Goal: Transaction & Acquisition: Purchase product/service

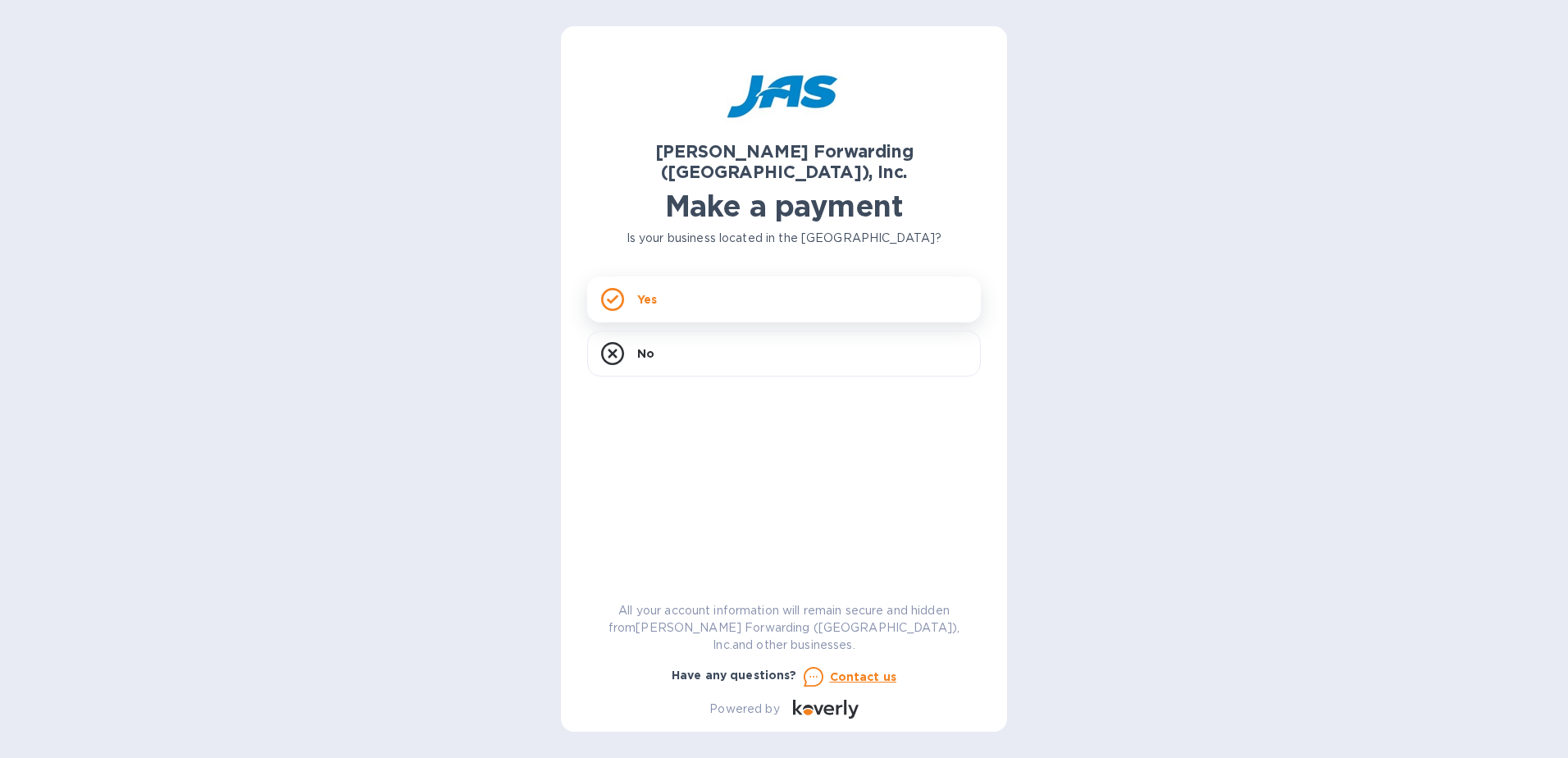
click at [684, 288] on div "Yes" at bounding box center [784, 299] width 394 height 46
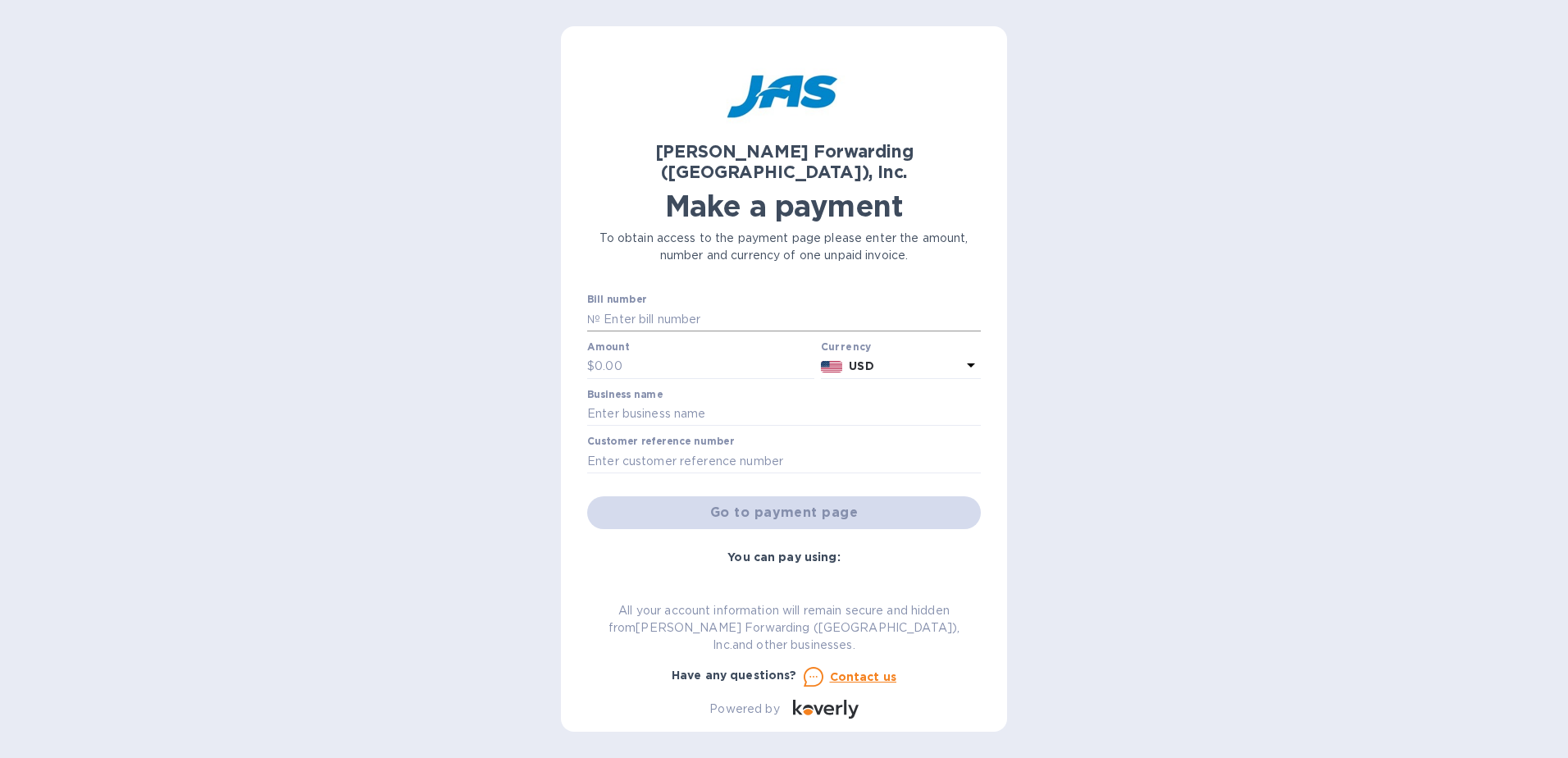
click at [691, 307] on input "text" at bounding box center [790, 319] width 381 height 25
type input "LAX503340357"
click at [663, 354] on input "text" at bounding box center [704, 367] width 220 height 25
type input "1,233.78"
click at [631, 402] on input "text" at bounding box center [784, 414] width 394 height 25
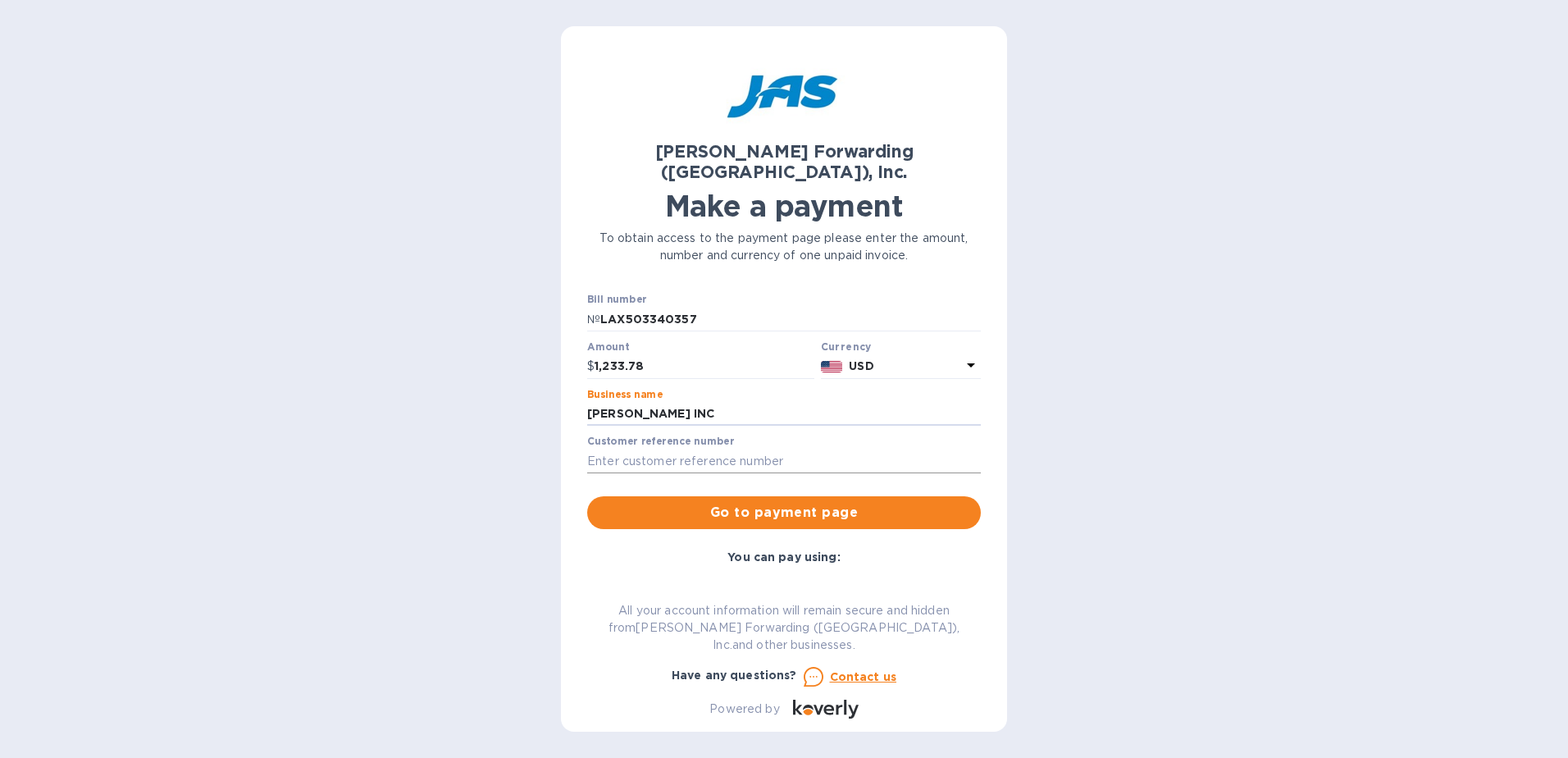
type input "[PERSON_NAME] INC"
click at [693, 449] on input "text" at bounding box center [784, 461] width 394 height 25
click at [808, 449] on input "text" at bounding box center [784, 461] width 394 height 25
type input "BLAX501166504"
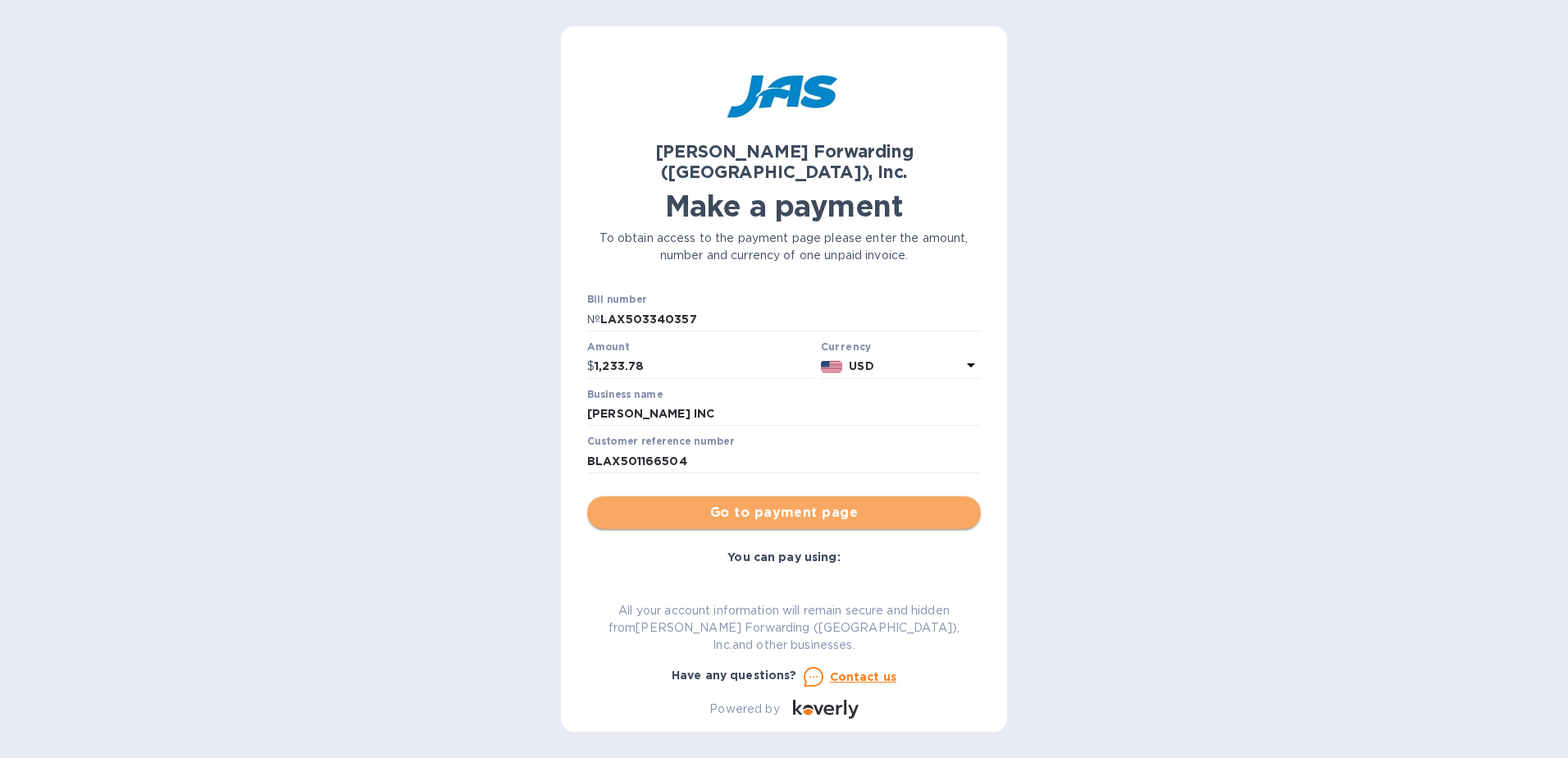
click at [840, 503] on span "Go to payment page" at bounding box center [784, 512] width 368 height 20
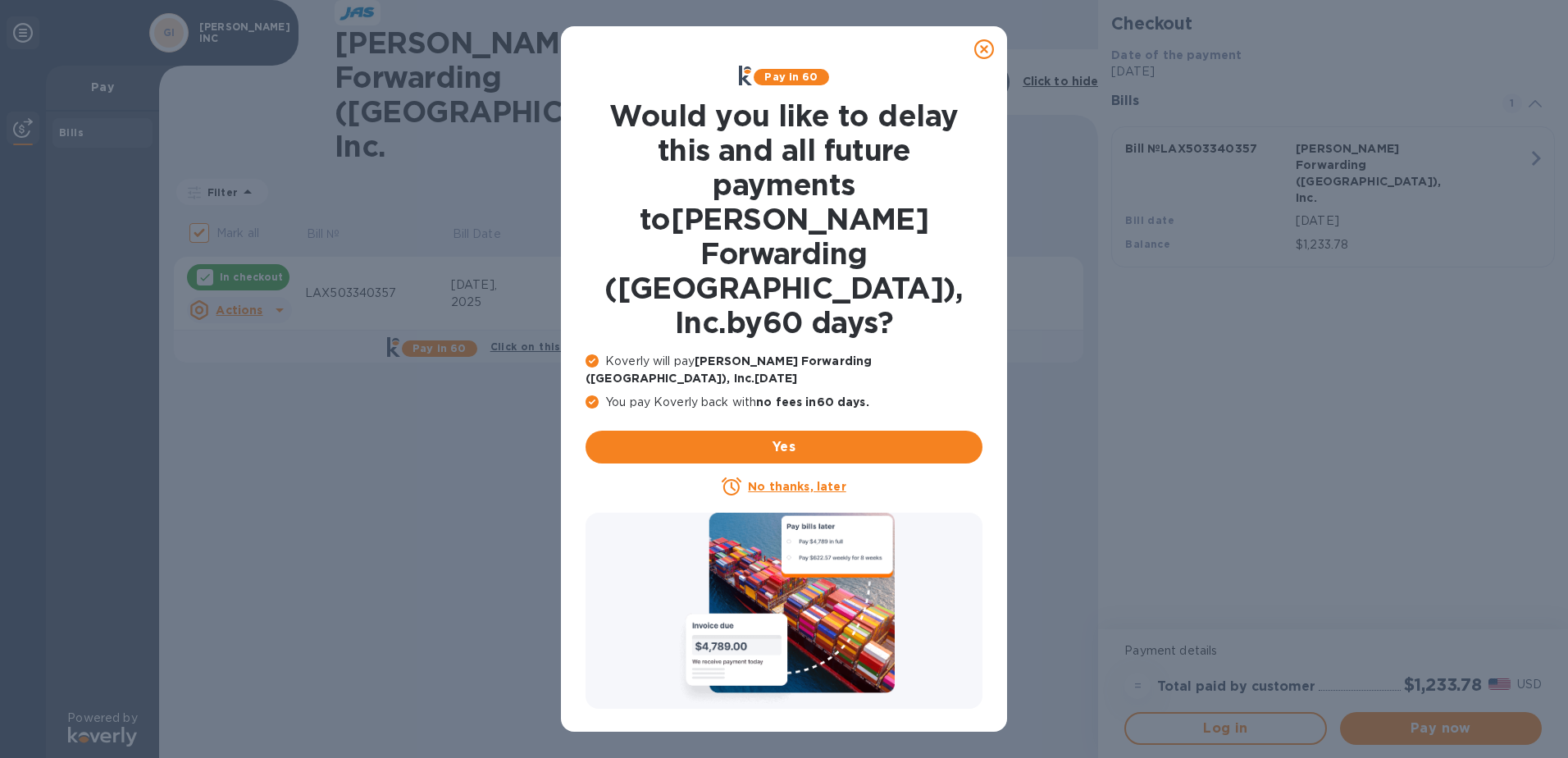
click at [782, 480] on u "No thanks, later" at bounding box center [796, 487] width 97 height 13
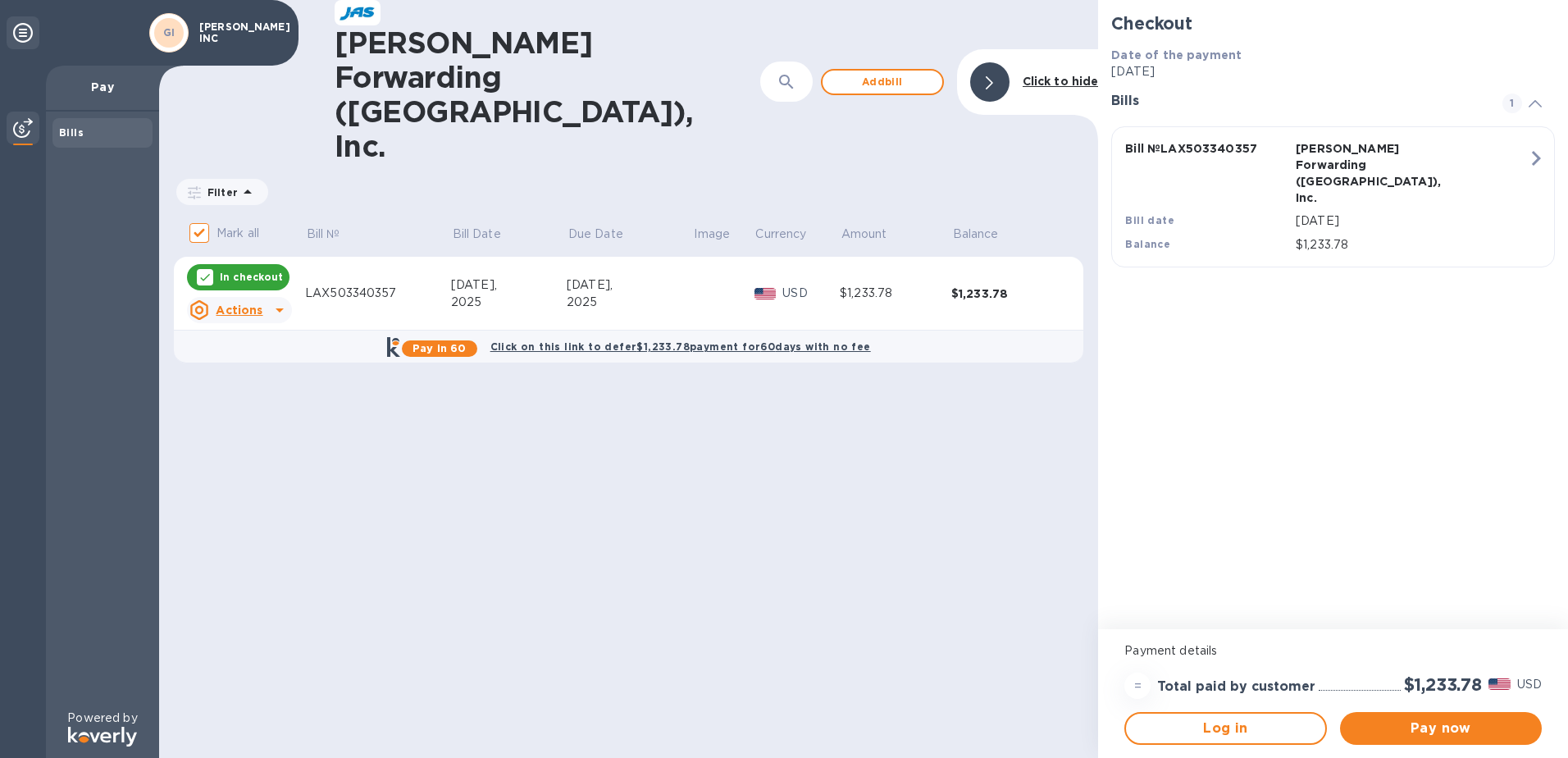
click at [264, 297] on div "Actions" at bounding box center [226, 310] width 79 height 26
click at [594, 353] on div at bounding box center [784, 379] width 1568 height 758
click at [887, 72] on span "Add bill" at bounding box center [882, 81] width 94 height 20
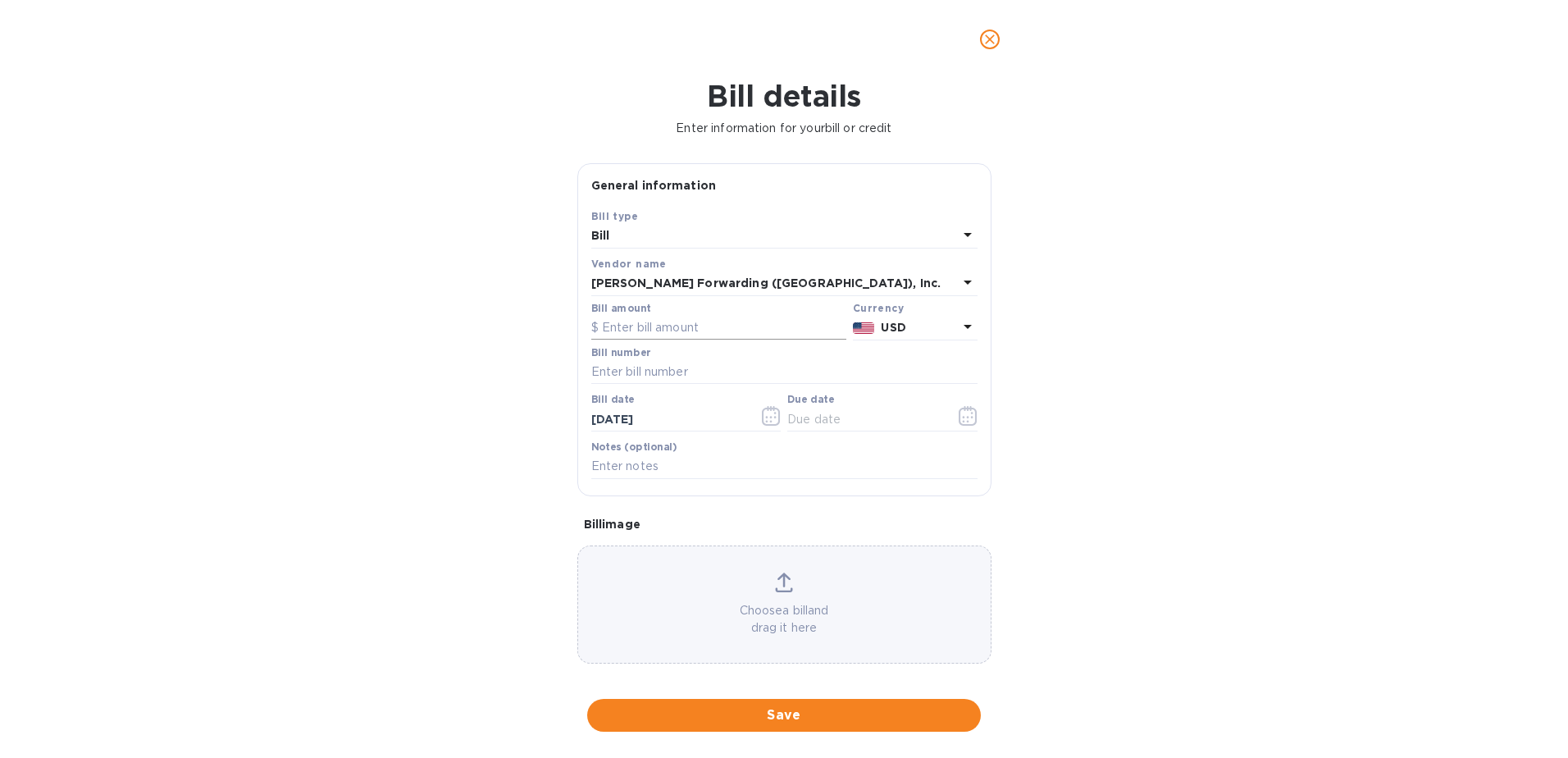
click at [708, 328] on input "text" at bounding box center [719, 328] width 255 height 25
click at [985, 44] on icon "close" at bounding box center [990, 39] width 16 height 16
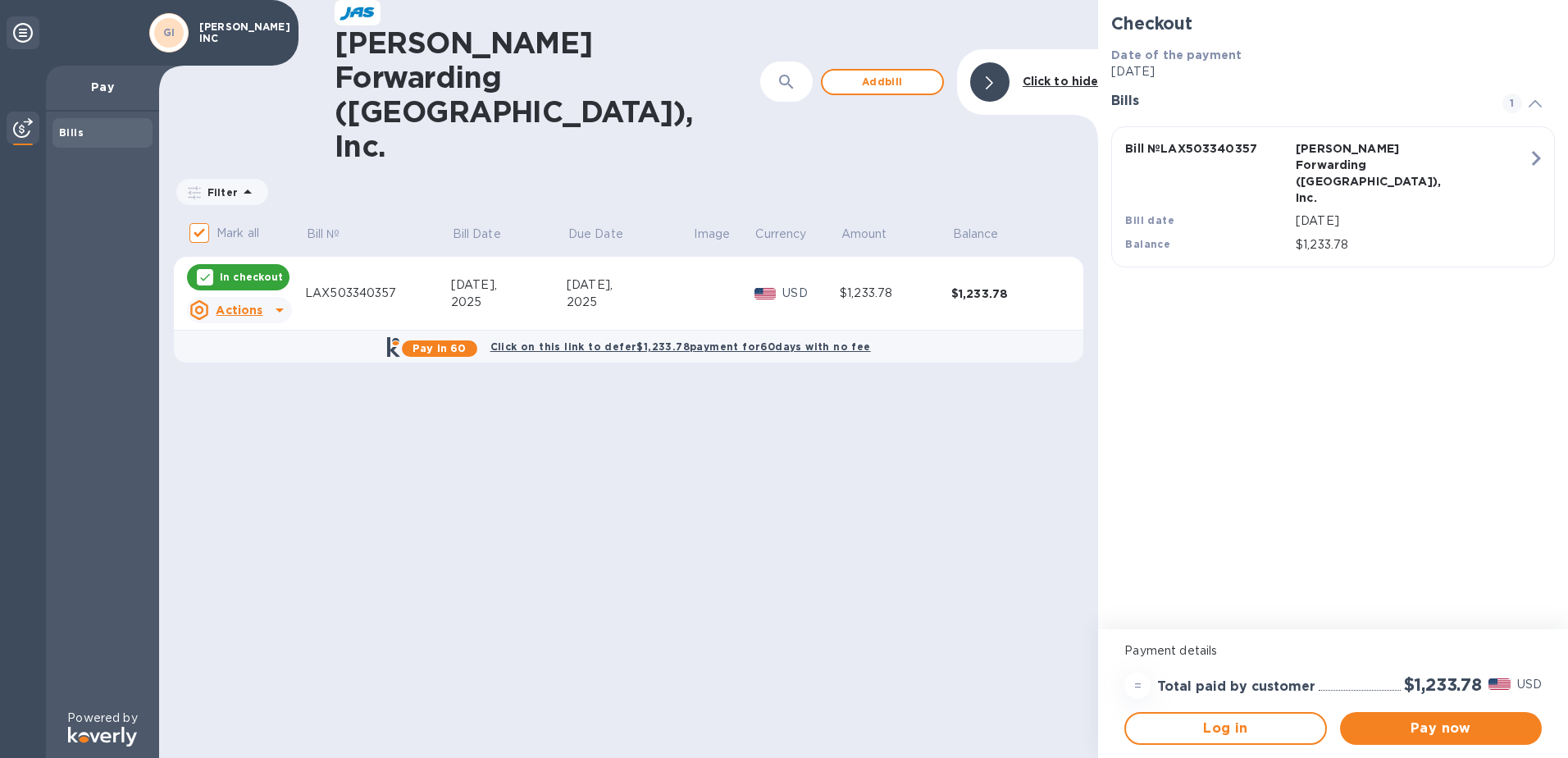
click at [273, 301] on icon at bounding box center [280, 310] width 20 height 20
click at [264, 283] on b "Open bill" at bounding box center [260, 282] width 55 height 13
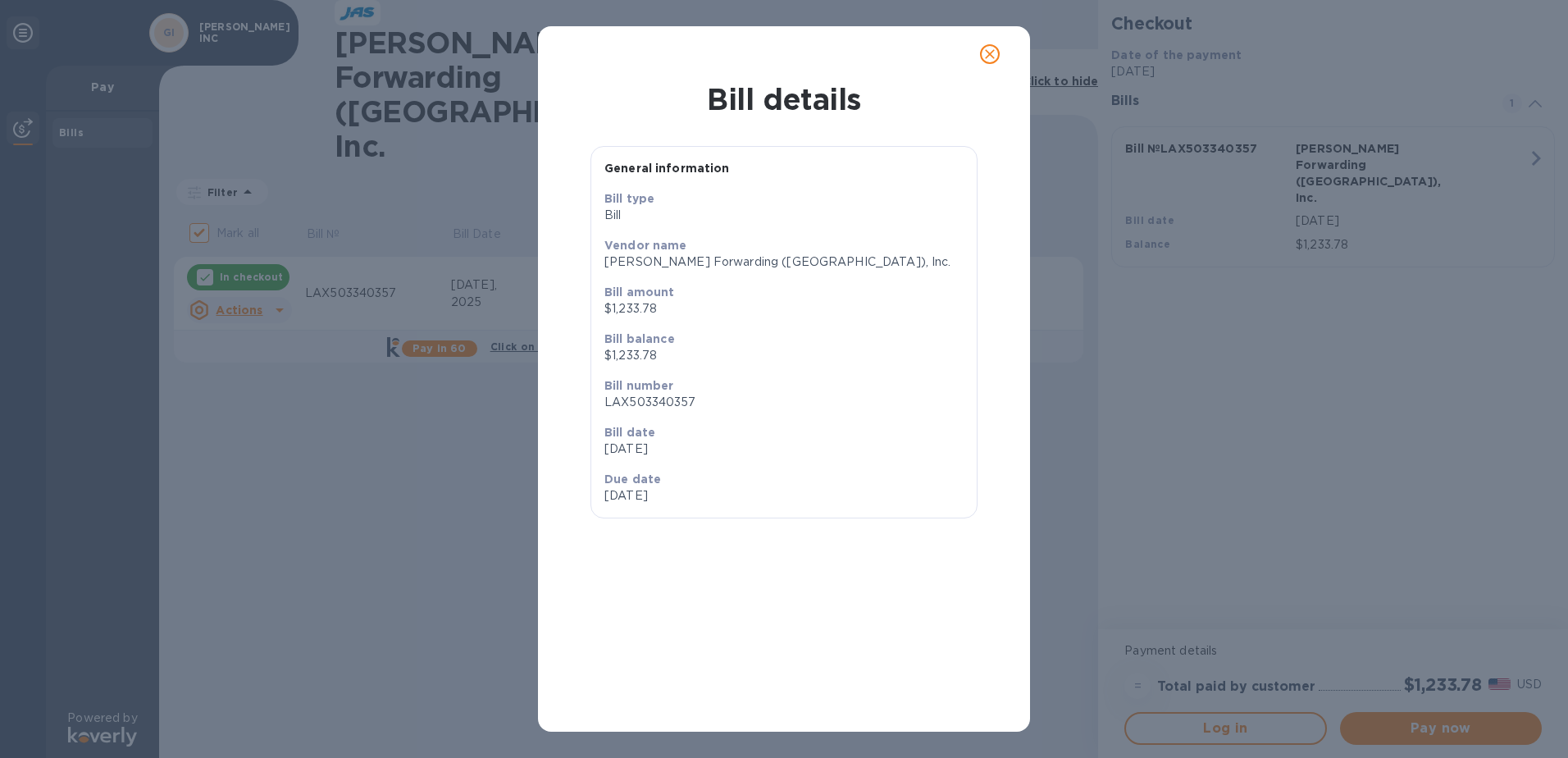
click at [976, 59] on button "close" at bounding box center [991, 54] width 40 height 40
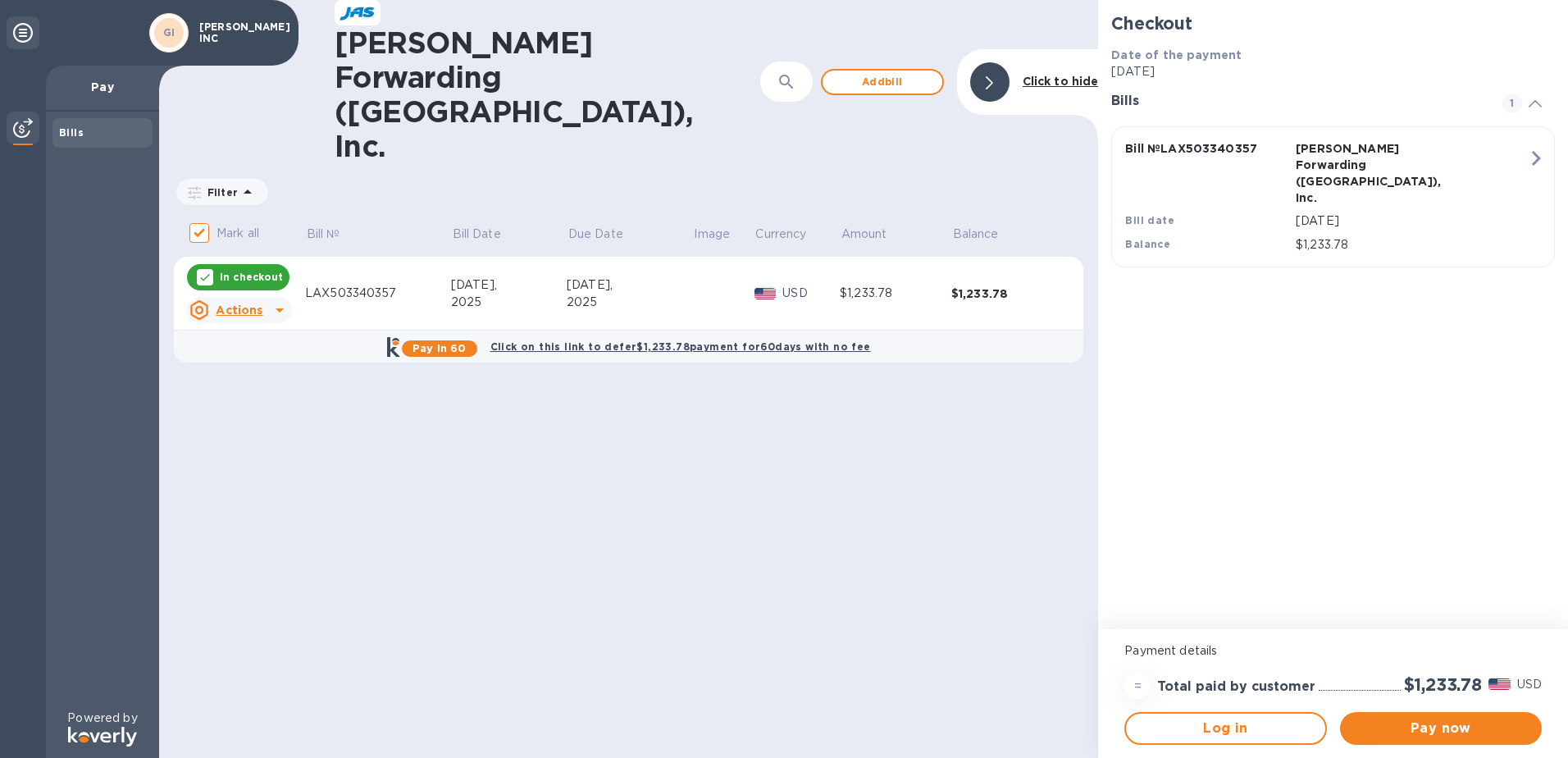
click at [751, 284] on div at bounding box center [766, 293] width 28 height 18
click at [799, 284] on p "USD" at bounding box center [811, 293] width 58 height 17
click at [256, 303] on u "Actions" at bounding box center [238, 310] width 46 height 13
click at [264, 287] on b "Open bill" at bounding box center [260, 282] width 55 height 13
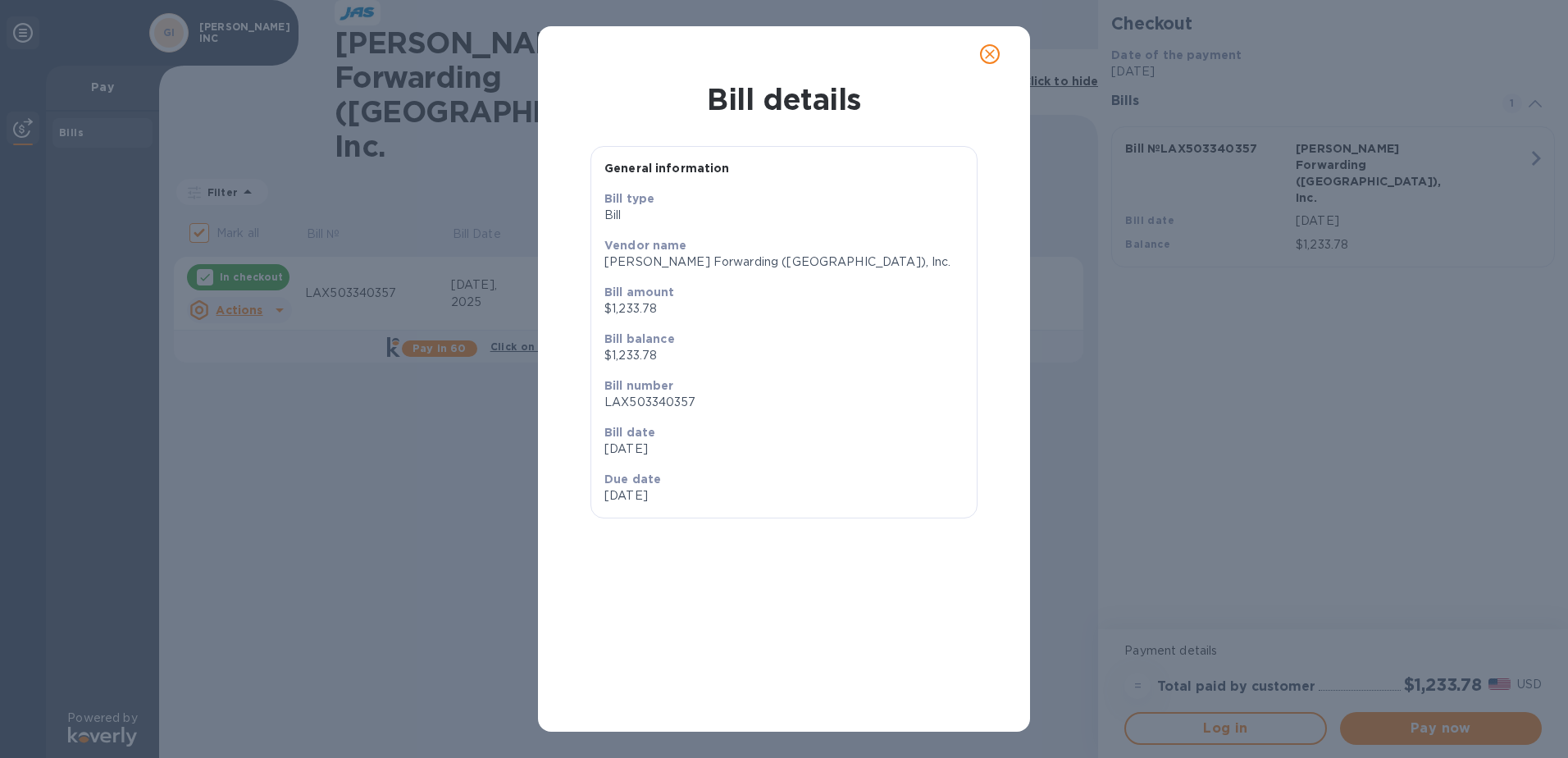
click at [980, 55] on span "close" at bounding box center [990, 54] width 20 height 20
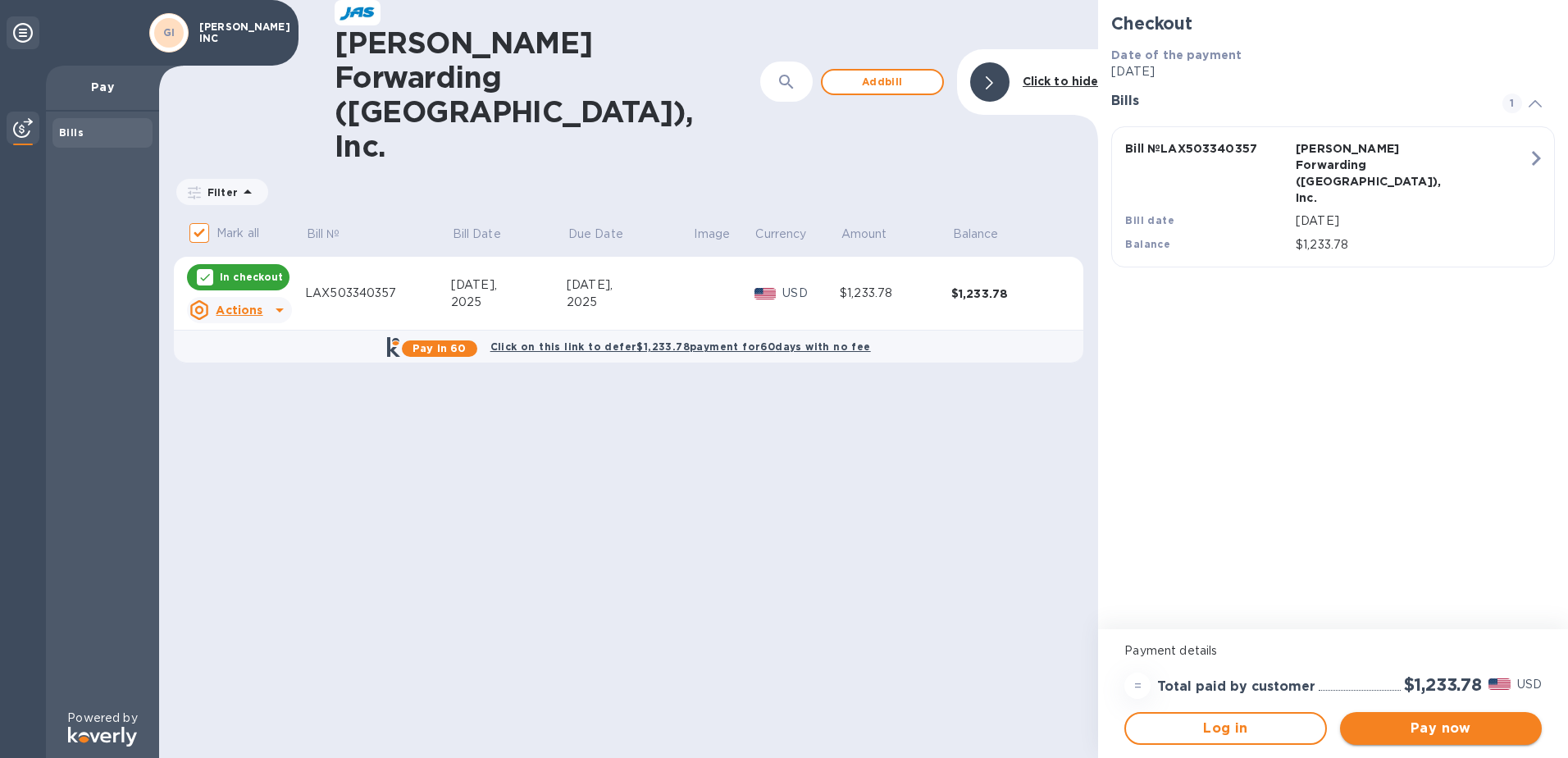
click at [1490, 725] on span "Pay now" at bounding box center [1441, 728] width 176 height 20
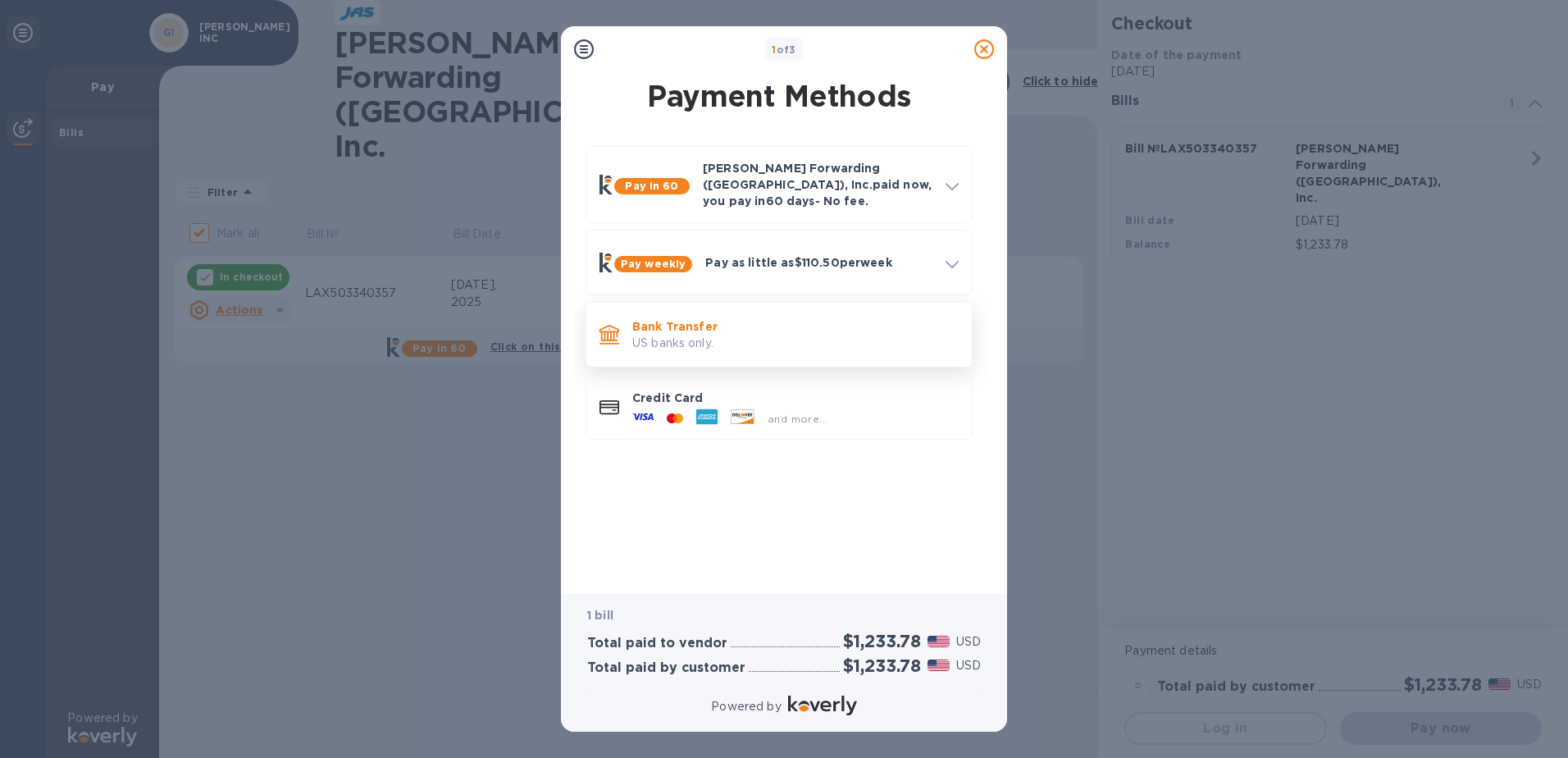
click at [723, 336] on p "US banks only." at bounding box center [795, 343] width 326 height 17
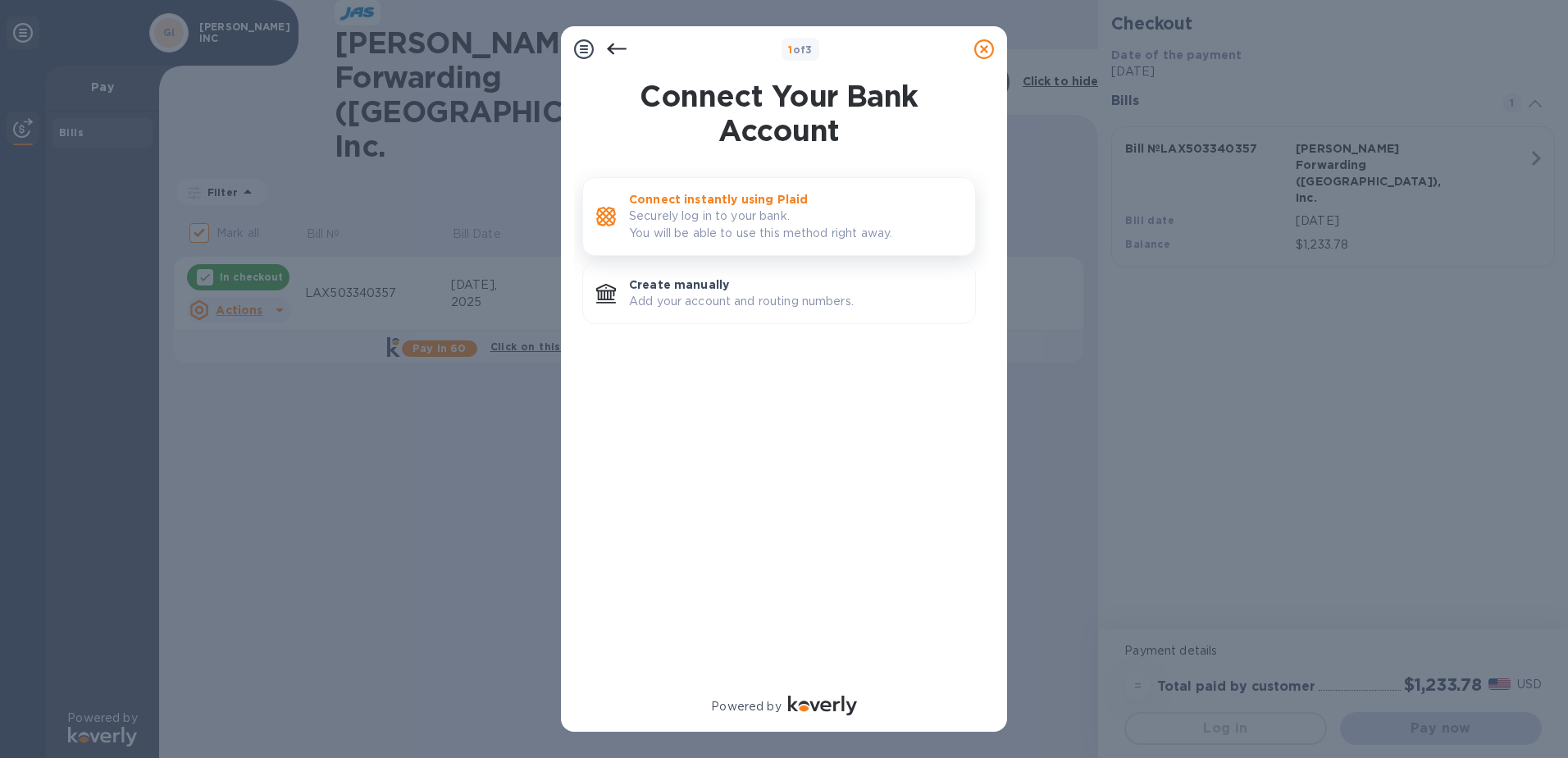
click at [753, 237] on p "Securely log in to your bank. You will be able to use this method right away." at bounding box center [796, 225] width 333 height 34
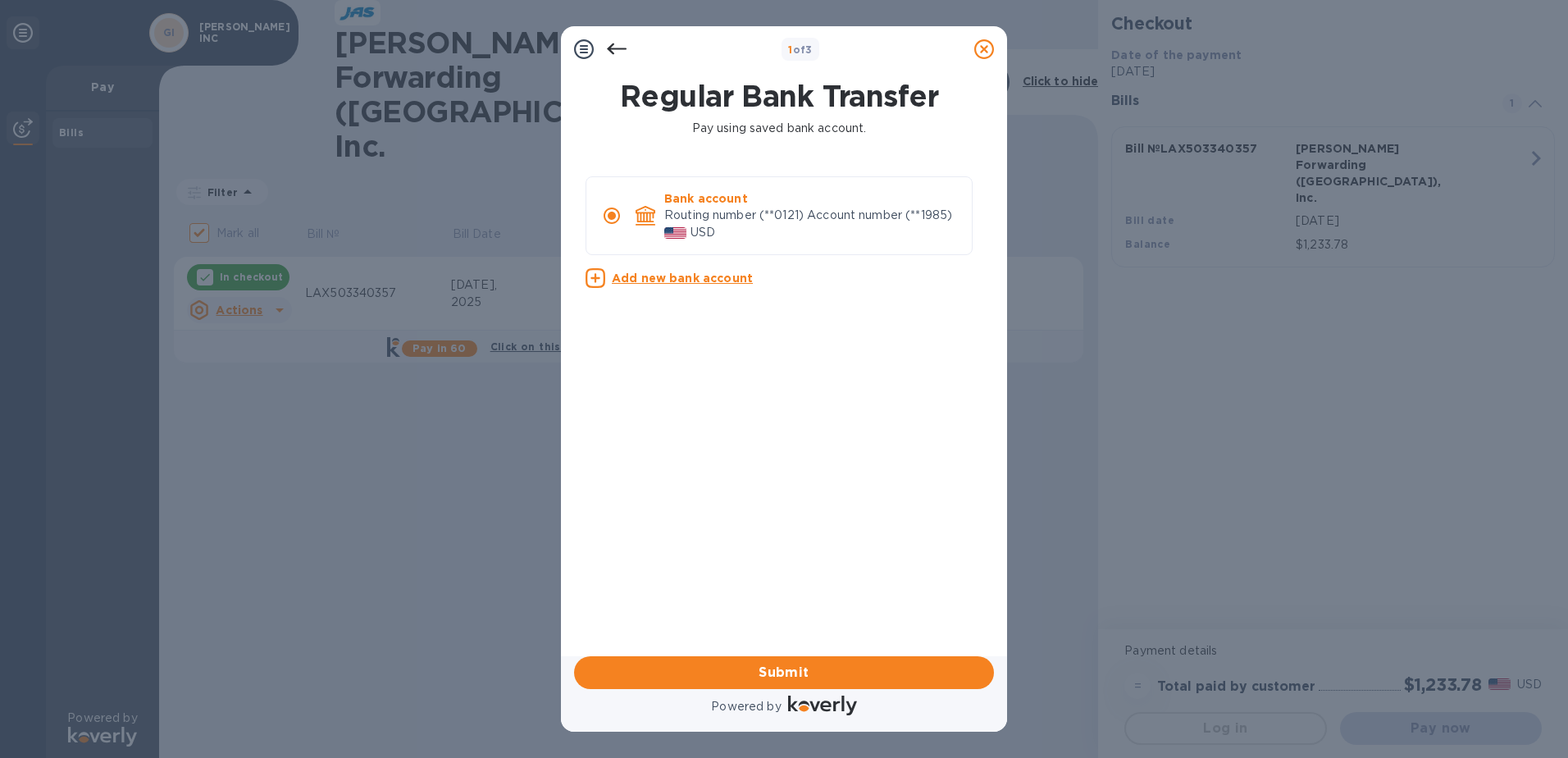
drag, startPoint x: 805, startPoint y: 671, endPoint x: 835, endPoint y: 456, distance: 217.1
click at [835, 456] on div "1 of 3 Regular Bank Transfer Pay using saved bank account. Bank account Routing…" at bounding box center [784, 379] width 446 height 705
drag, startPoint x: 915, startPoint y: 211, endPoint x: 958, endPoint y: 224, distance: 44.9
click at [958, 224] on div "Bank account Routing number (**0121) Account number (**1985) USD" at bounding box center [812, 215] width 295 height 51
click at [958, 224] on div "USD" at bounding box center [812, 233] width 295 height 17
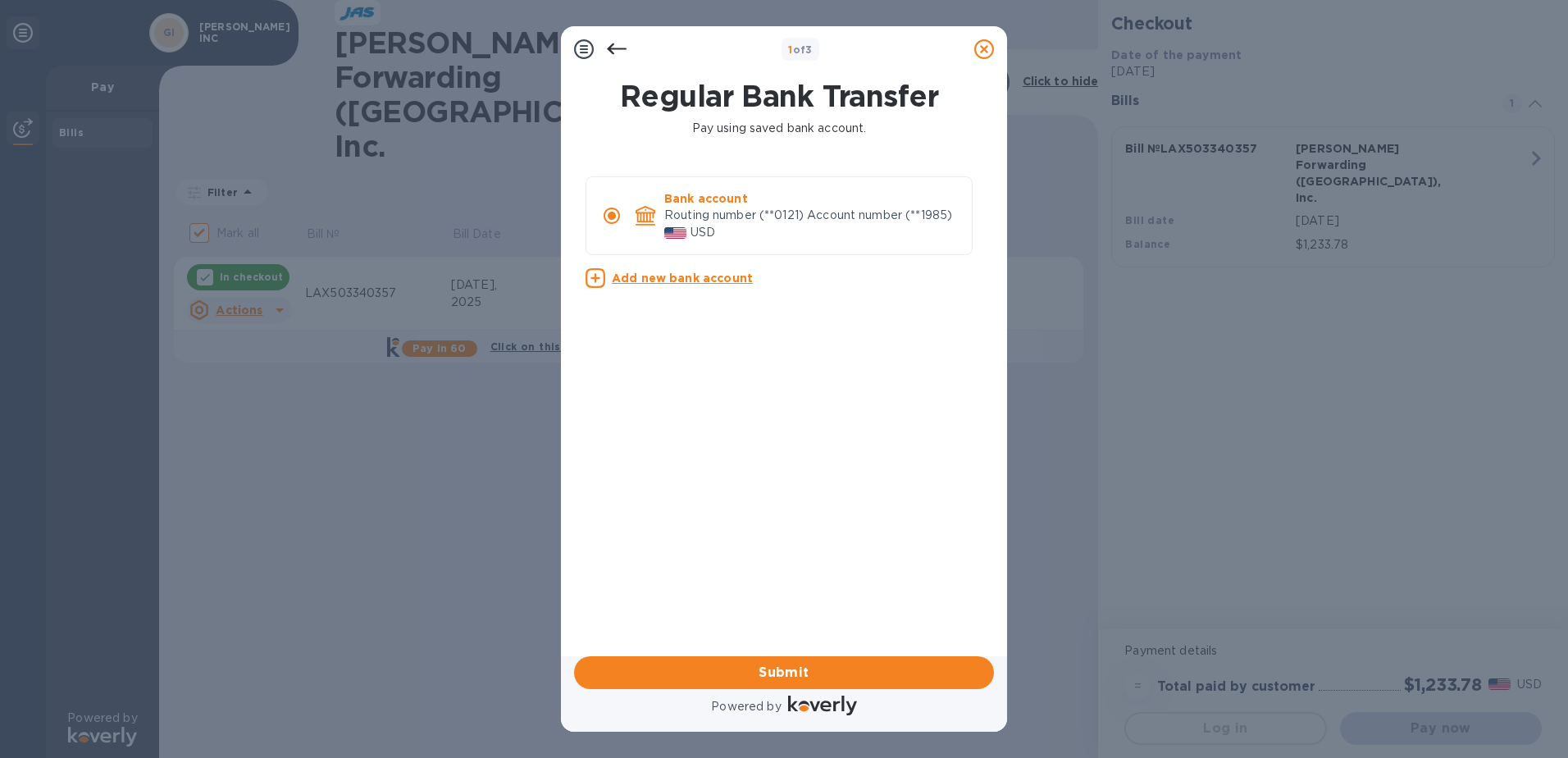
click at [609, 47] on icon at bounding box center [616, 49] width 20 height 11
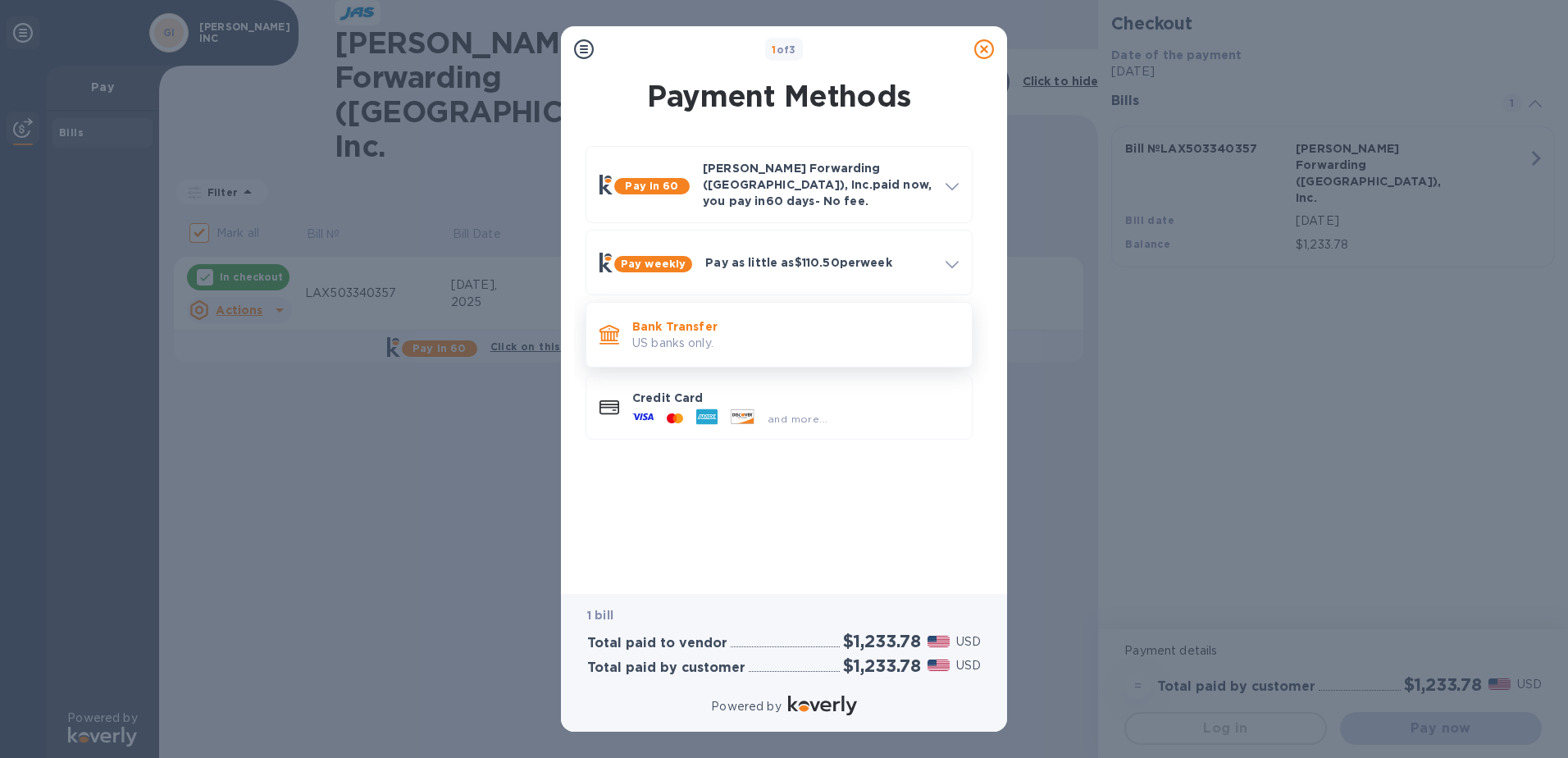
click at [750, 321] on p "Bank Transfer" at bounding box center [795, 326] width 326 height 16
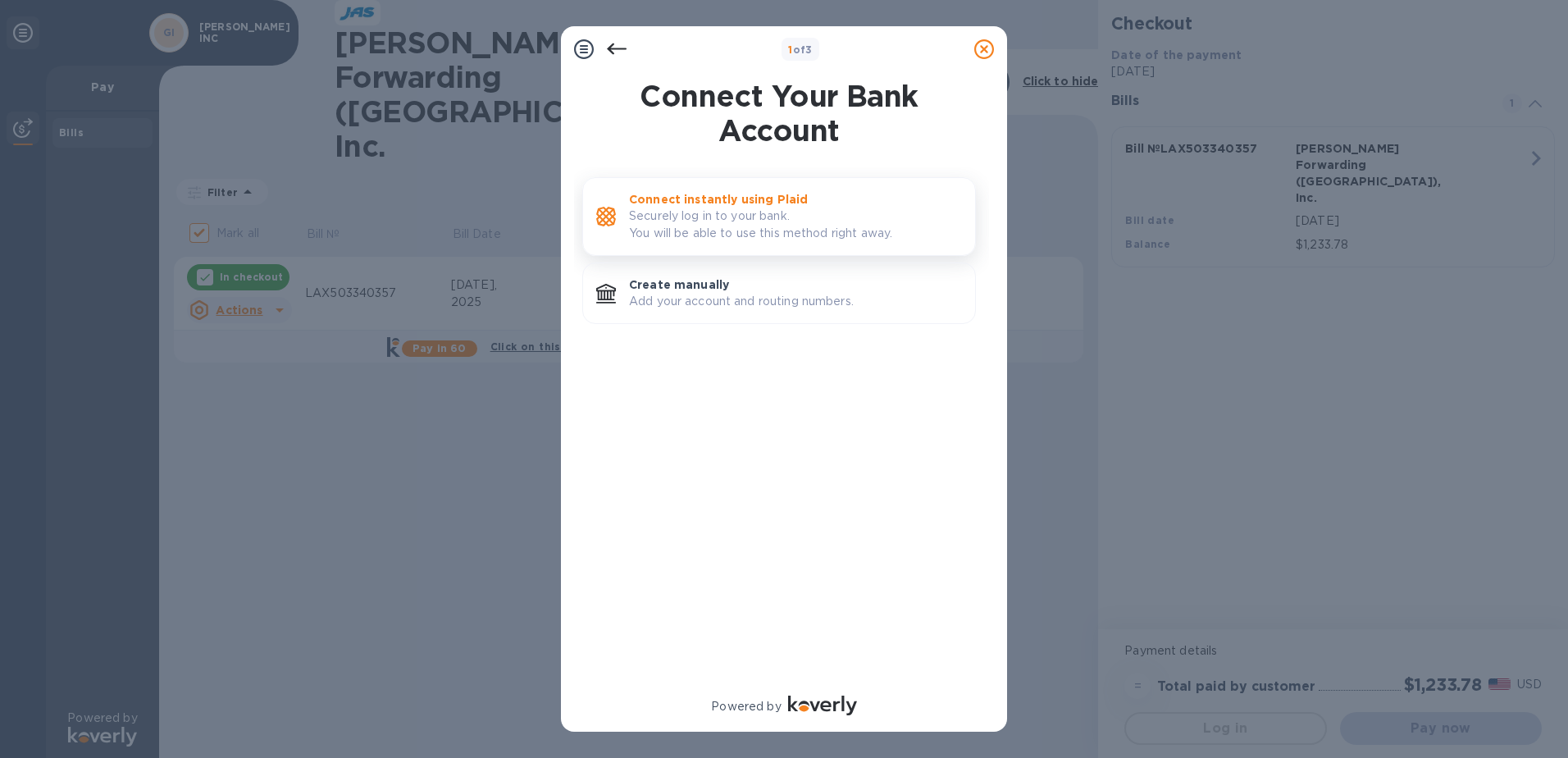
click at [708, 217] on p "Securely log in to your bank. You will be able to use this method right away." at bounding box center [796, 225] width 333 height 34
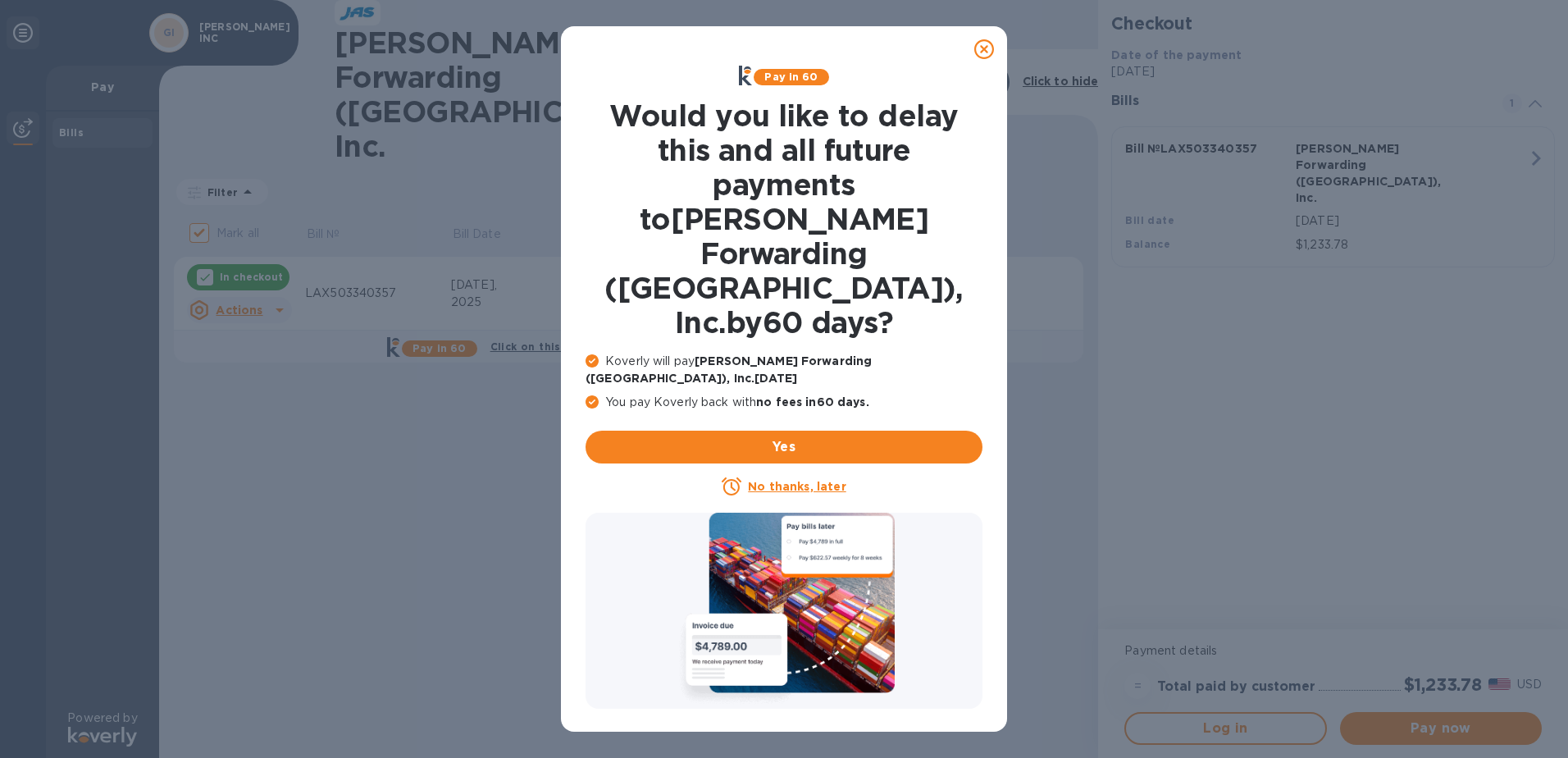
click at [978, 59] on icon at bounding box center [984, 49] width 20 height 20
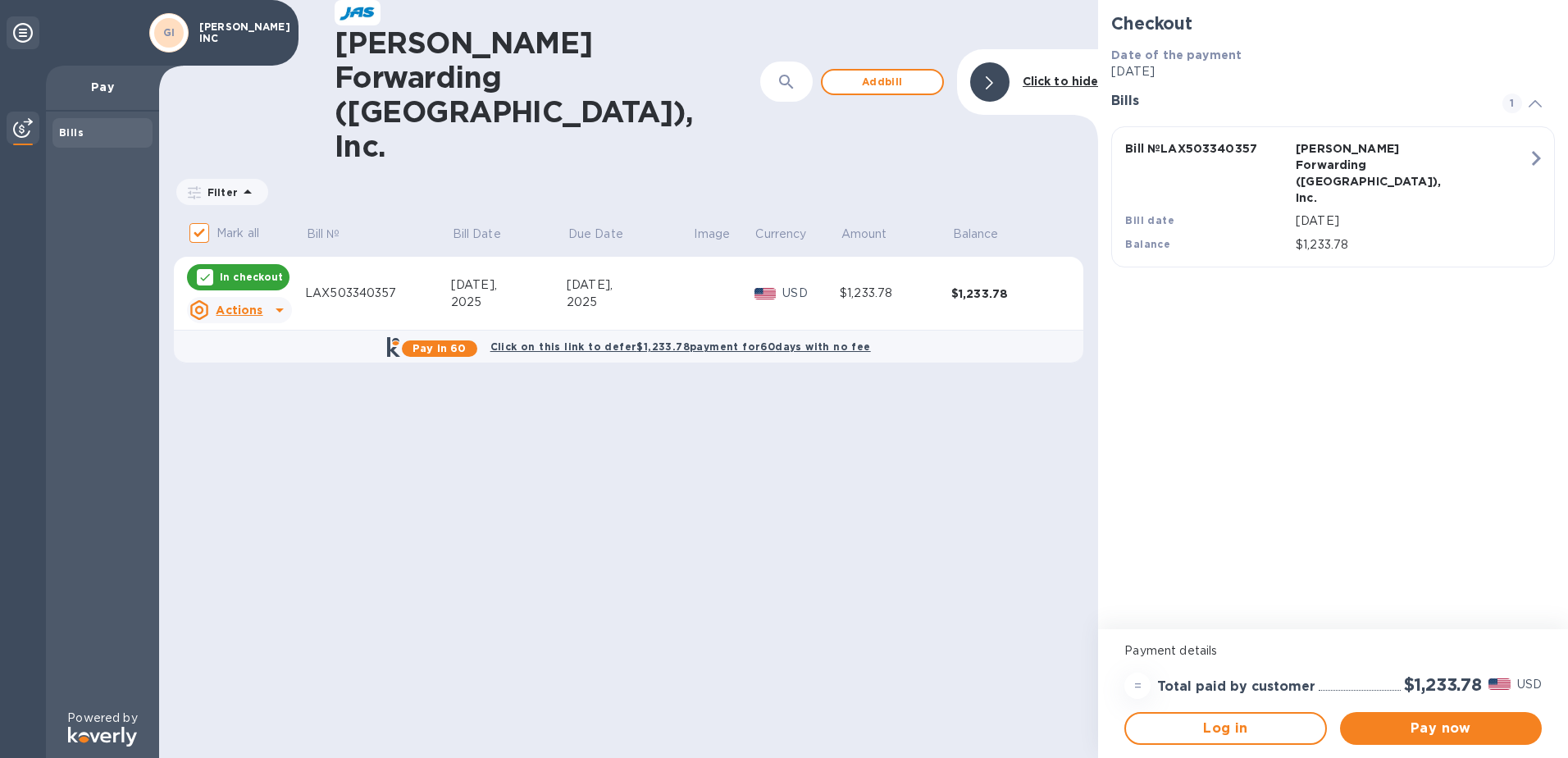
click at [371, 284] on div "LAX503340357" at bounding box center [378, 293] width 146 height 17
click at [1455, 723] on span "Pay now" at bounding box center [1441, 728] width 176 height 20
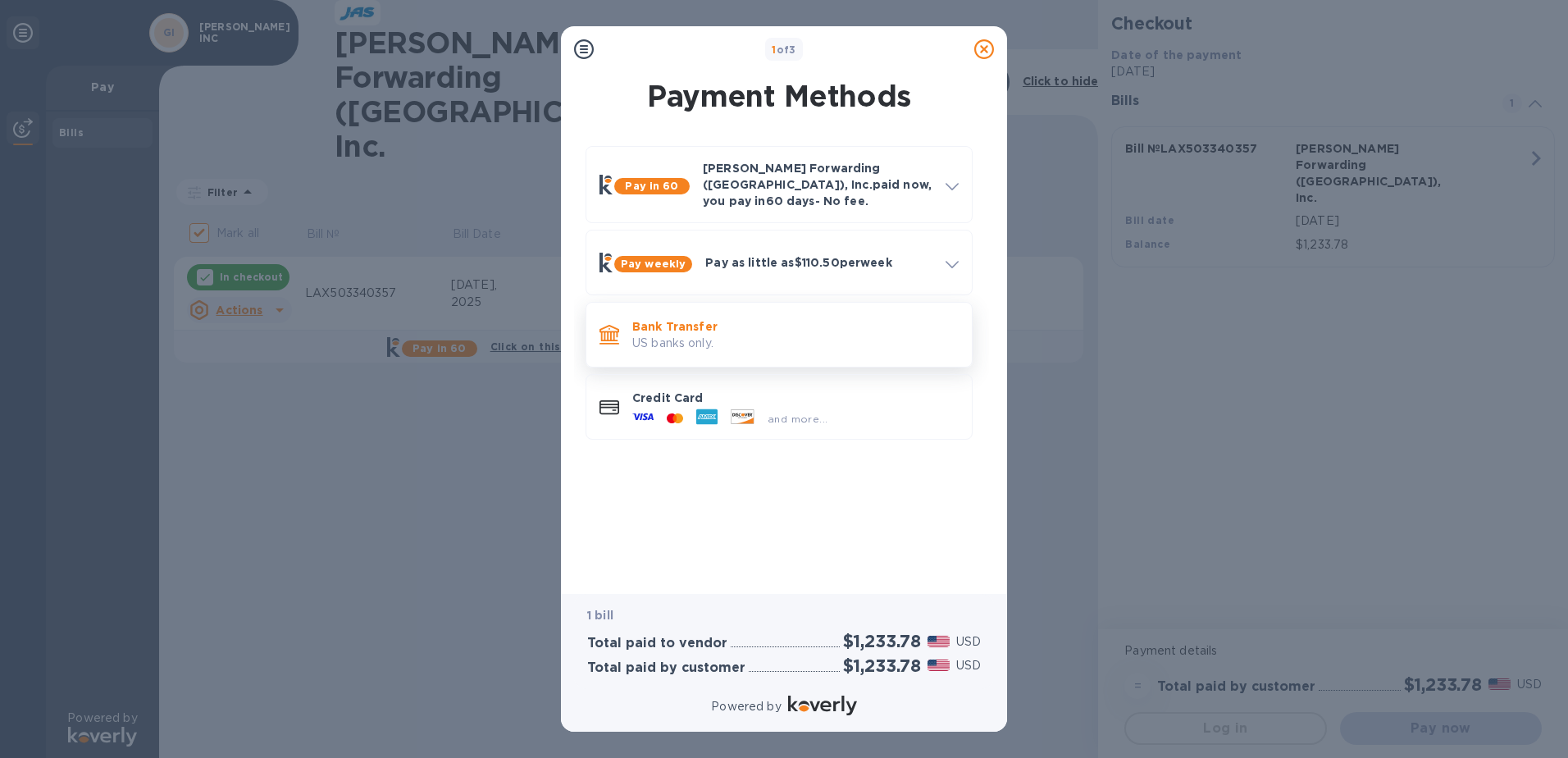
click at [687, 319] on p "Bank Transfer" at bounding box center [795, 326] width 326 height 16
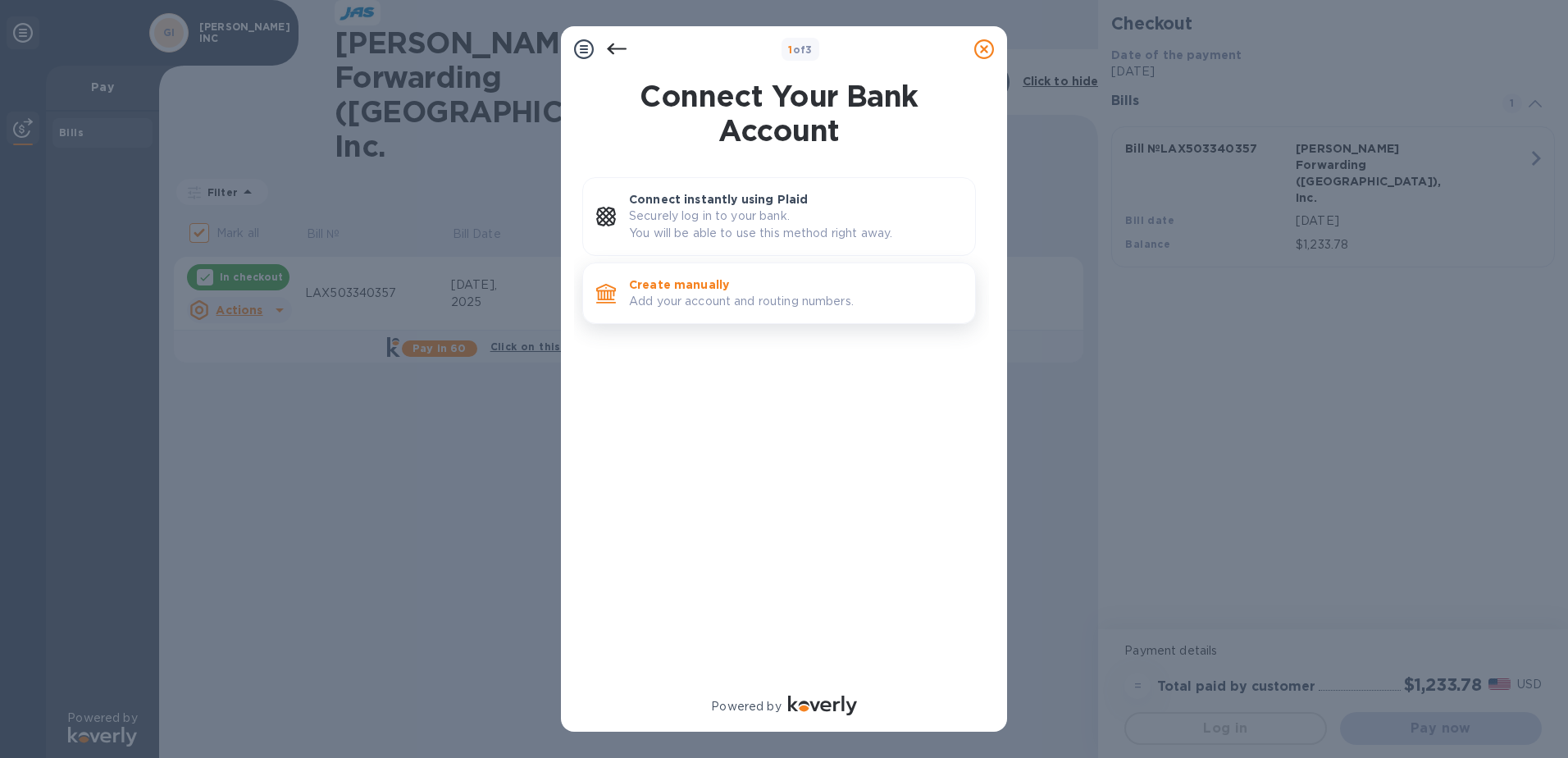
click at [690, 305] on p "Add your account and routing numbers." at bounding box center [796, 301] width 333 height 17
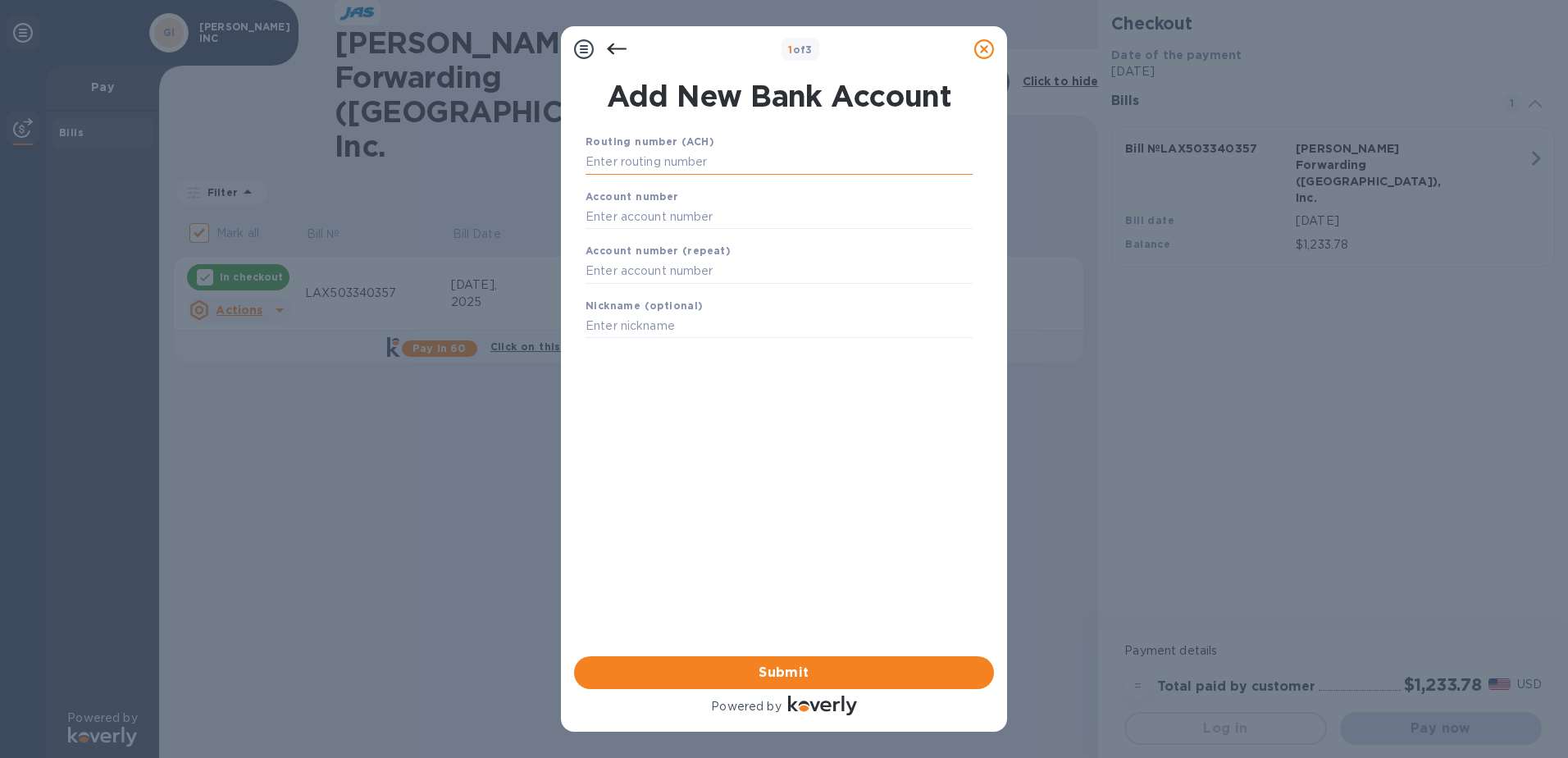
click at [667, 167] on input "text" at bounding box center [780, 163] width 388 height 25
type input "322271627"
click at [629, 236] on input "text" at bounding box center [780, 237] width 388 height 25
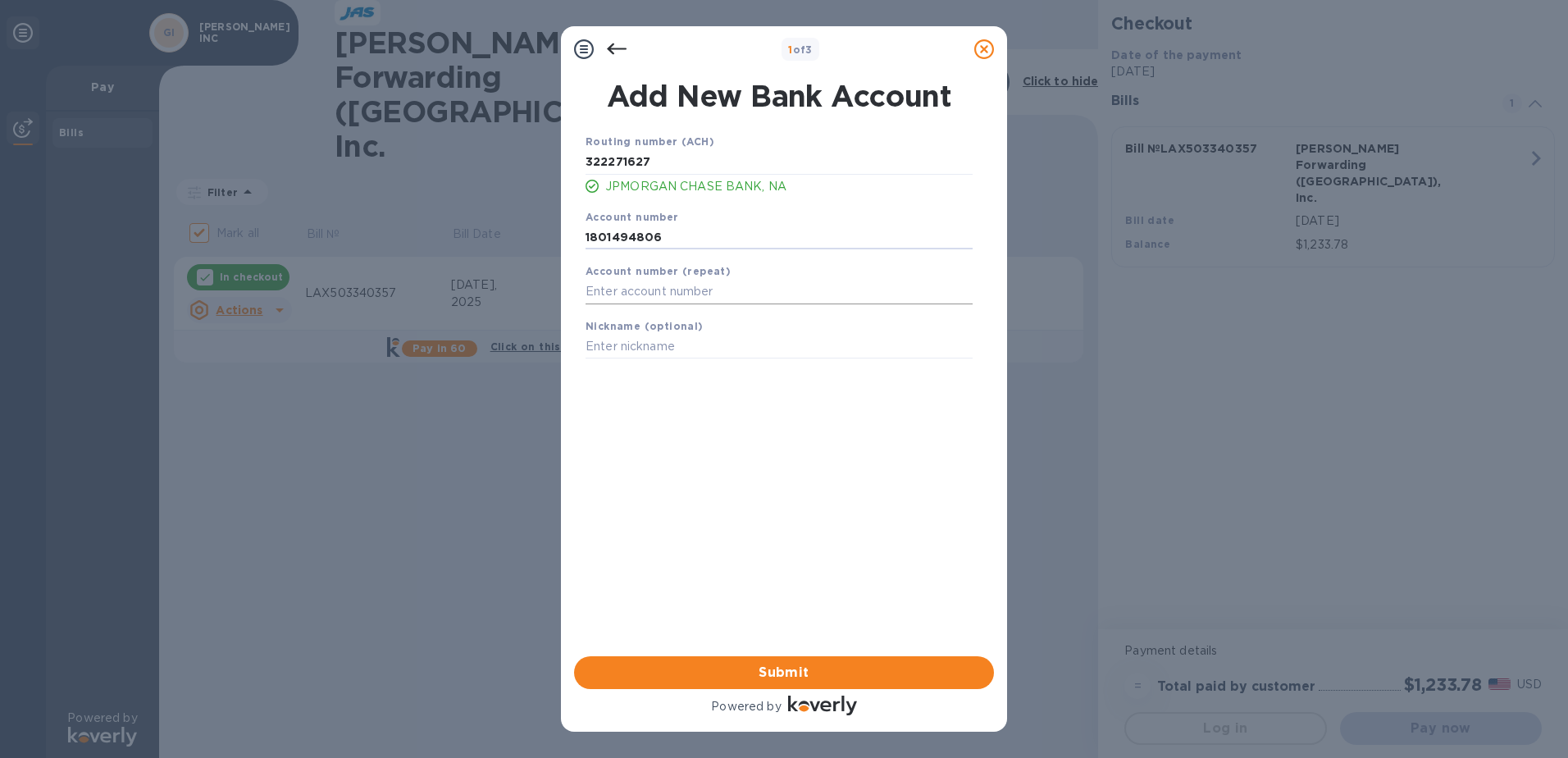
type input "1801494806"
click at [635, 289] on input "text" at bounding box center [780, 292] width 388 height 25
type input "1801494806"
click at [640, 343] on input "text" at bounding box center [780, 347] width 388 height 25
type input "CHASE"
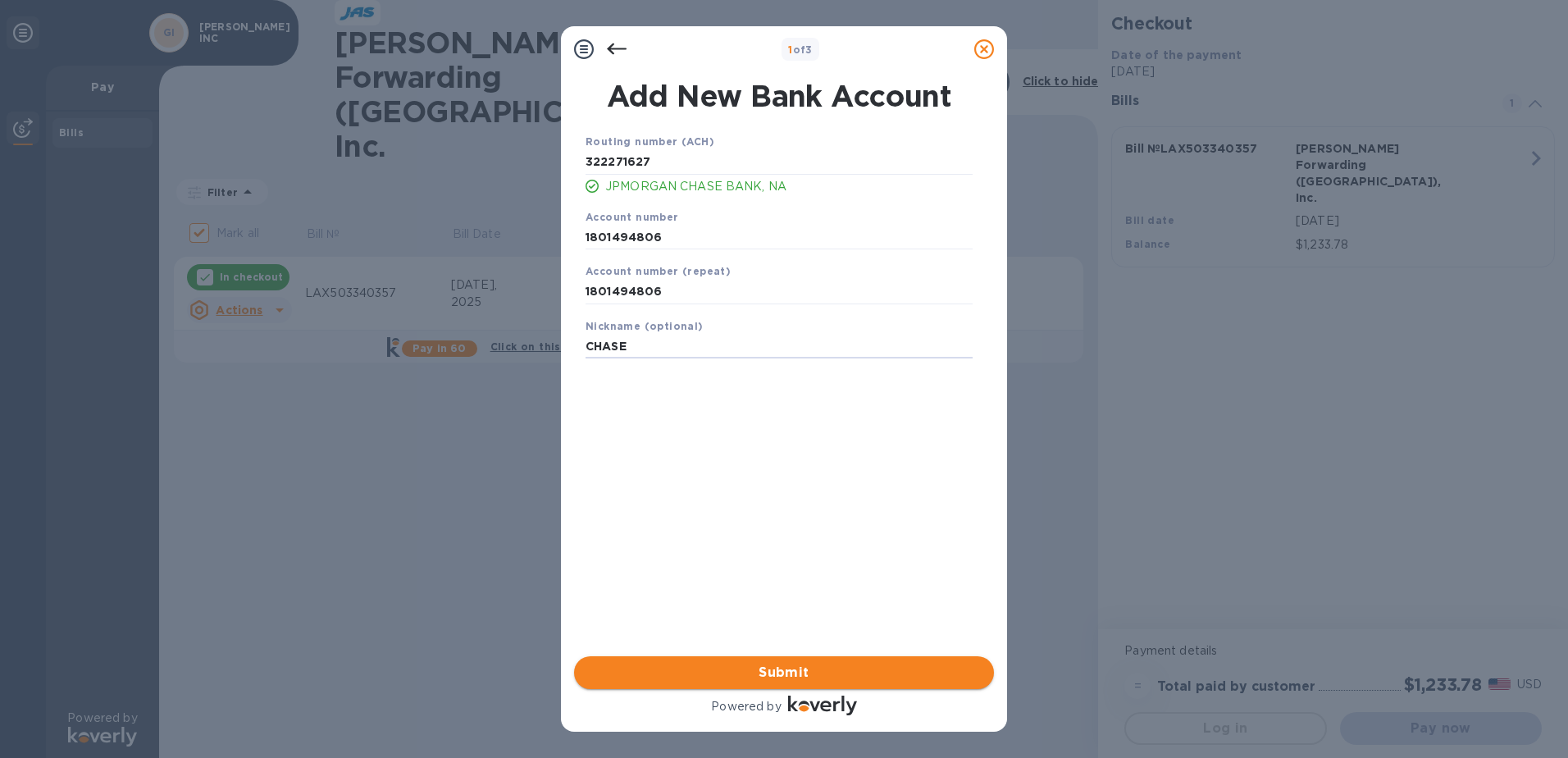
click at [767, 670] on span "Submit" at bounding box center [784, 672] width 394 height 20
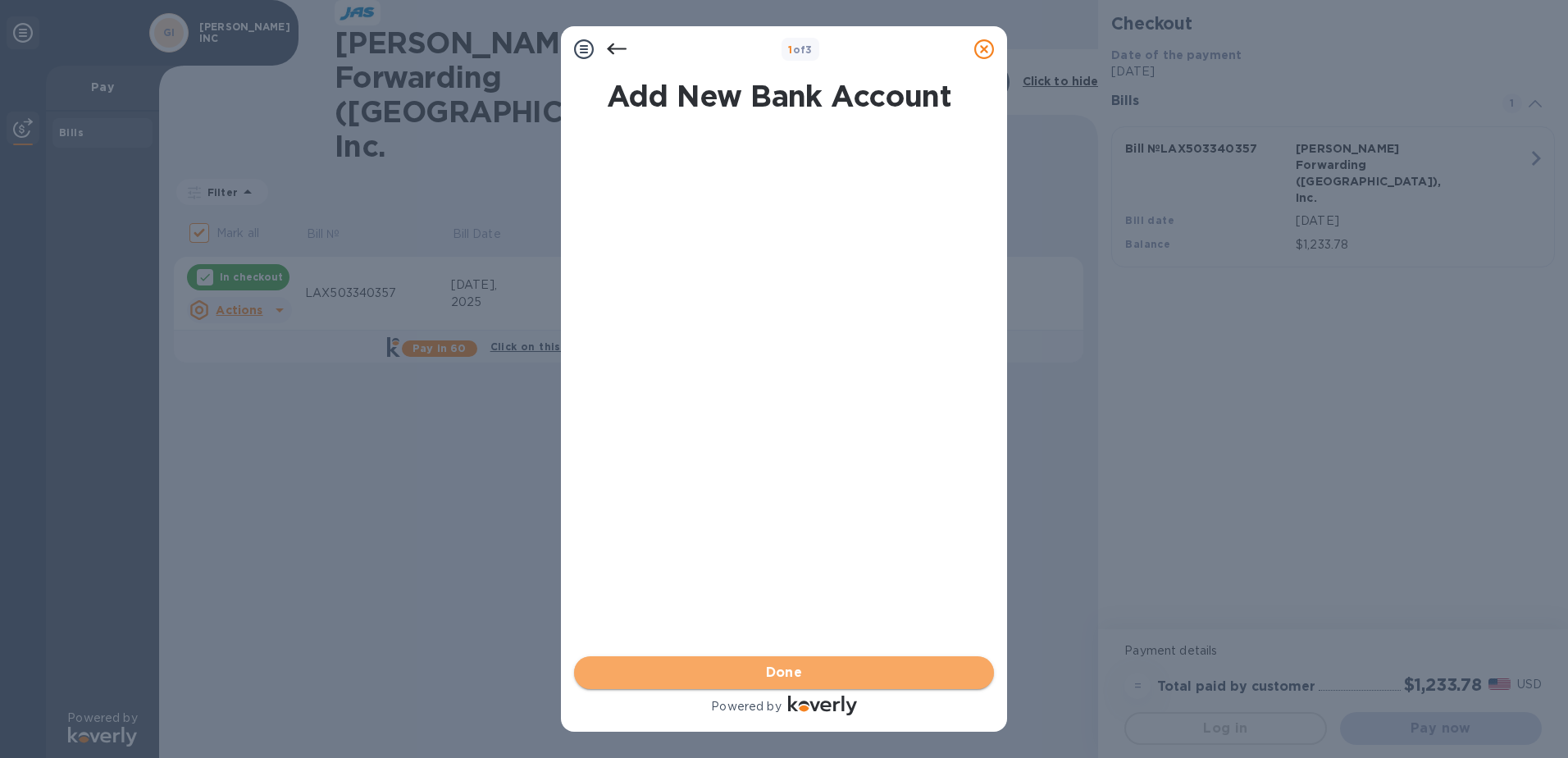
click at [780, 669] on span "Done" at bounding box center [784, 672] width 37 height 20
